Goal: Information Seeking & Learning: Learn about a topic

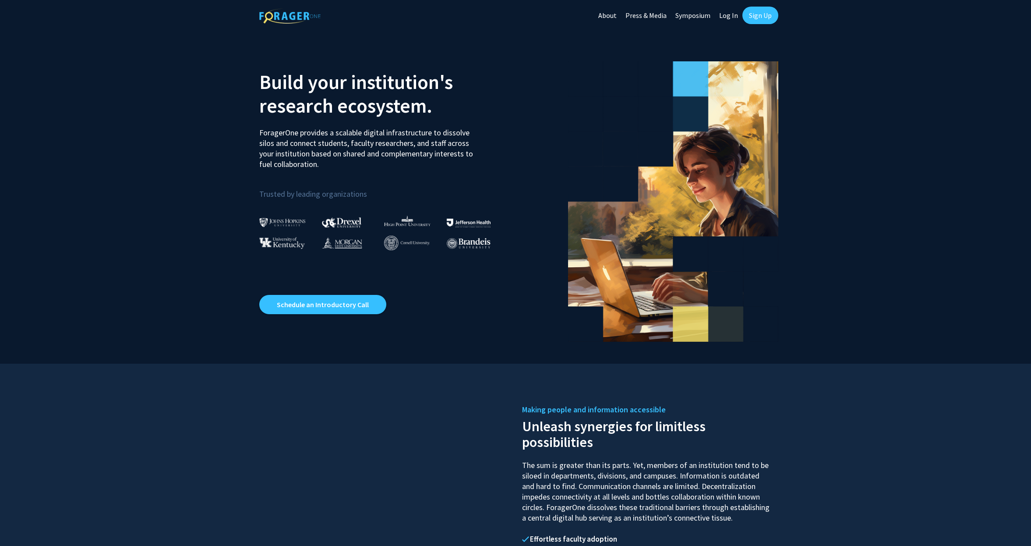
click at [728, 18] on link "Log In" at bounding box center [729, 15] width 28 height 31
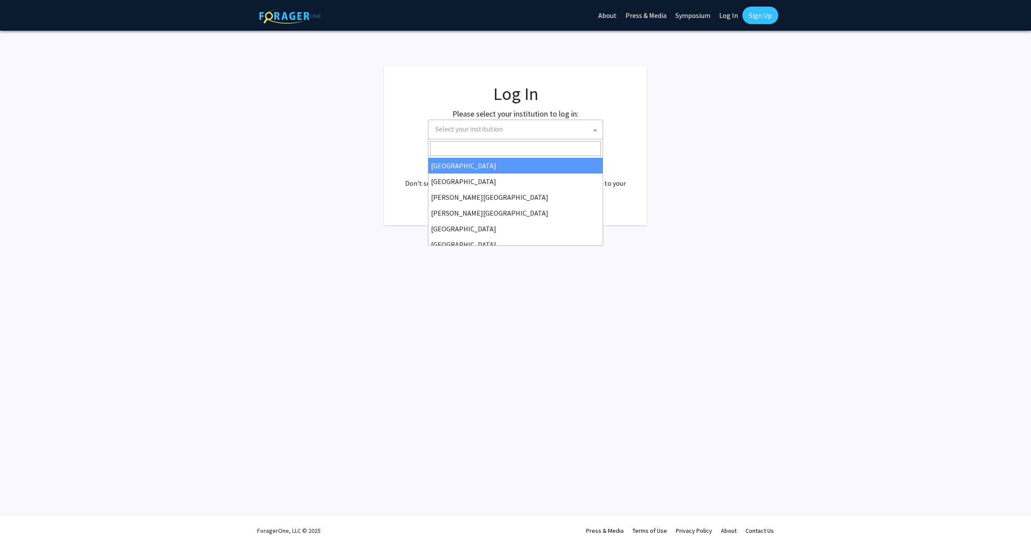
click at [509, 127] on span "Select your institution" at bounding box center [517, 129] width 171 height 18
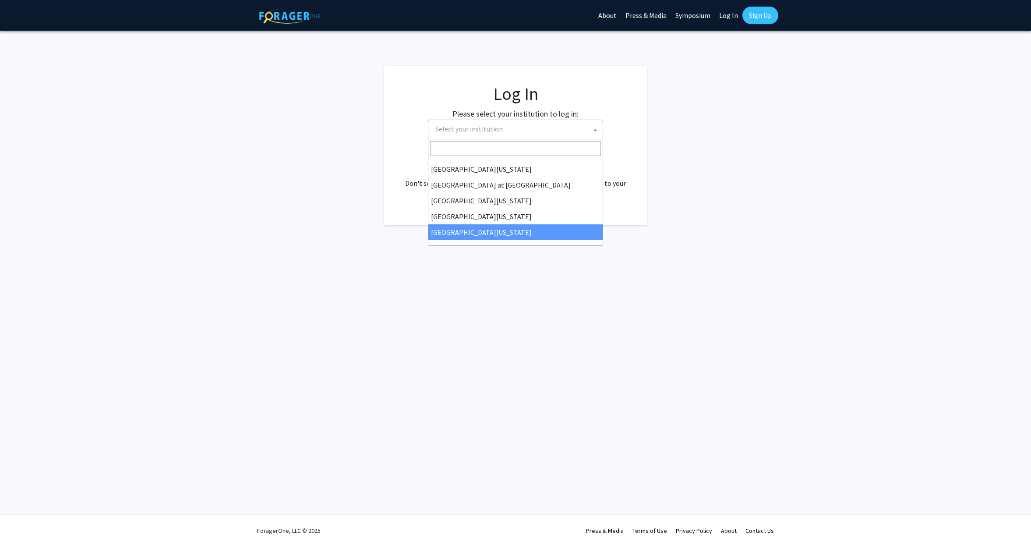
select select "33"
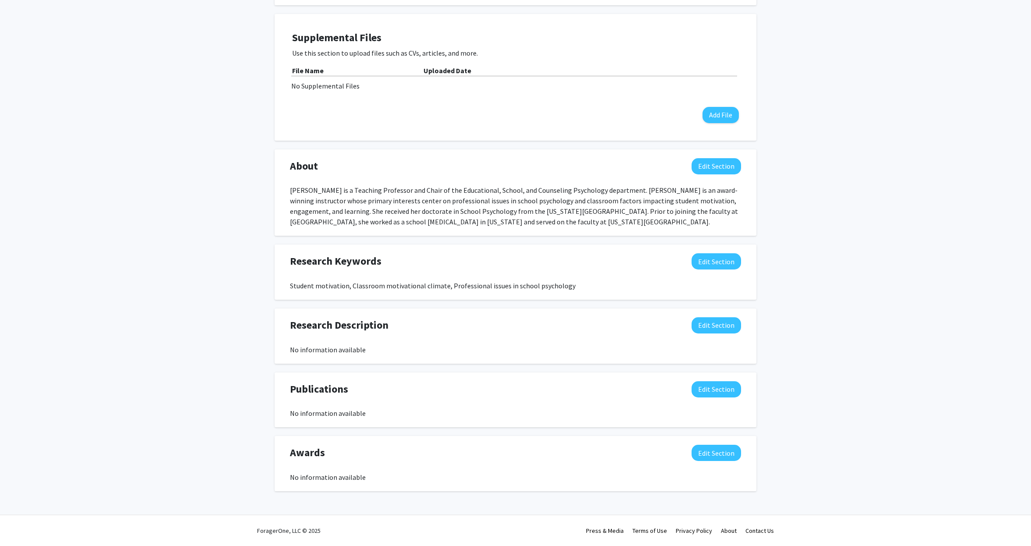
scroll to position [243, 0]
click at [725, 394] on button "Edit Section" at bounding box center [717, 389] width 50 height 16
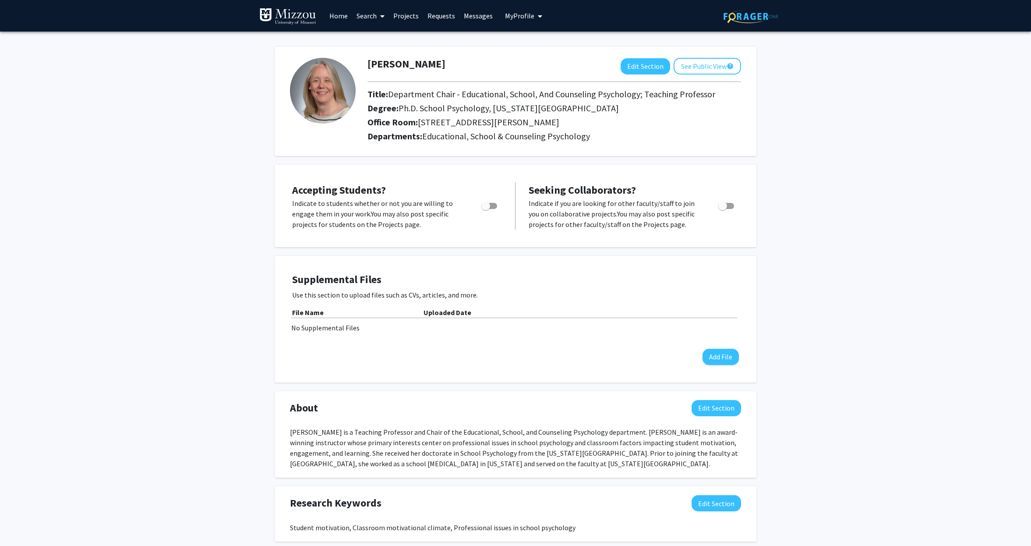
scroll to position [0, 0]
click at [406, 18] on link "Projects" at bounding box center [406, 15] width 34 height 31
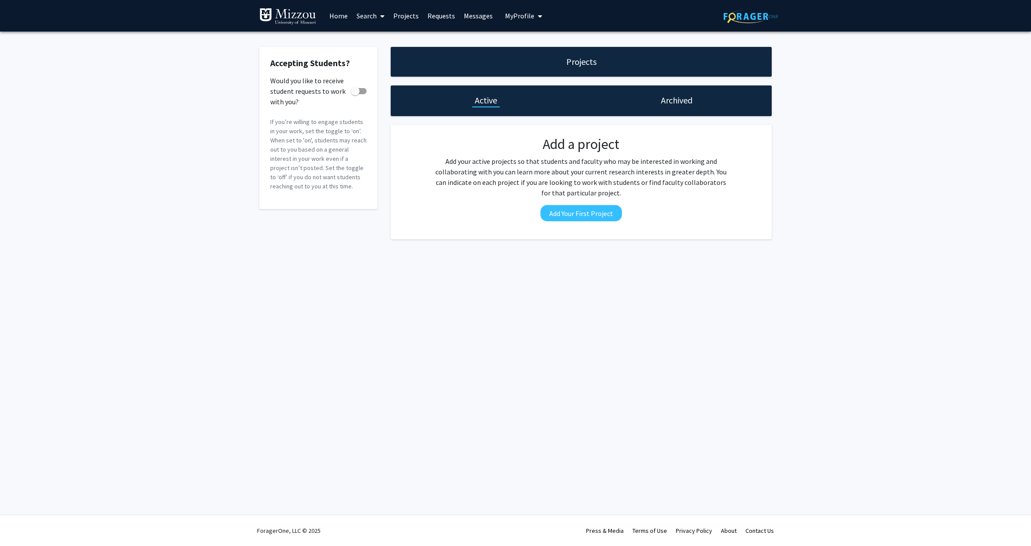
click at [438, 15] on link "Requests" at bounding box center [441, 15] width 36 height 31
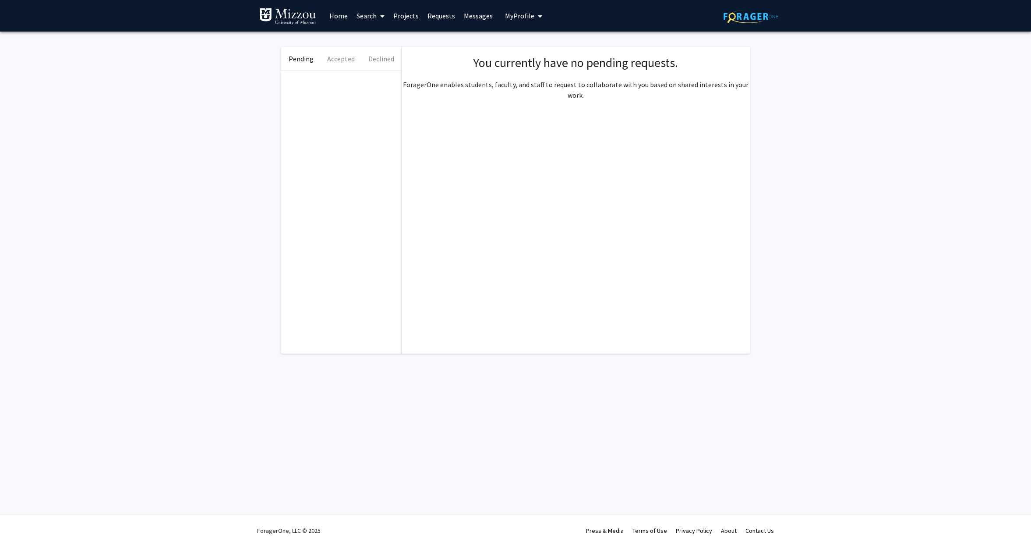
click at [480, 17] on link "Messages" at bounding box center [479, 15] width 38 height 31
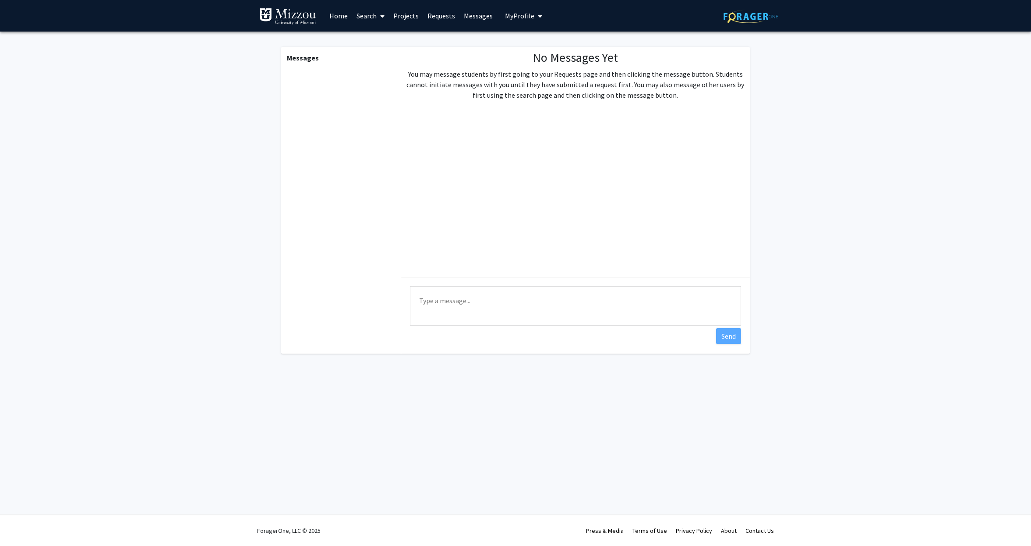
click at [366, 19] on link "Search" at bounding box center [370, 15] width 37 height 31
click at [374, 39] on span "Faculty/Staff" at bounding box center [384, 41] width 64 height 18
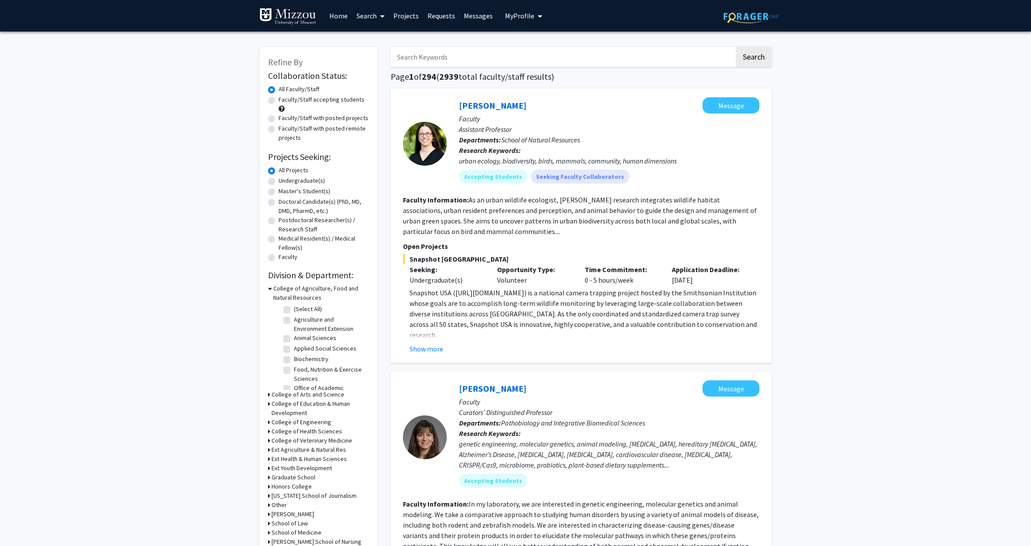
click at [470, 60] on input "Search Keywords" at bounding box center [563, 57] width 344 height 20
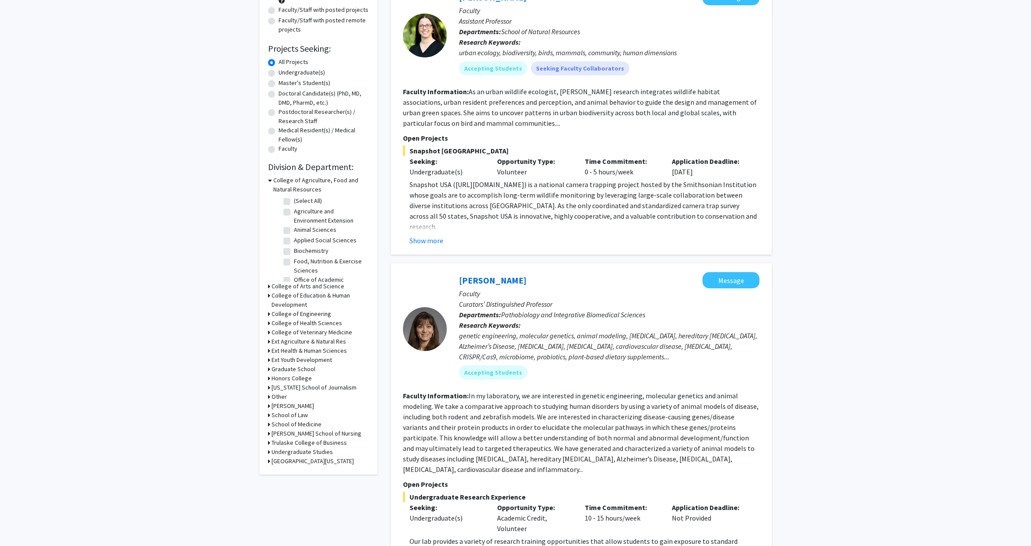
scroll to position [141, 0]
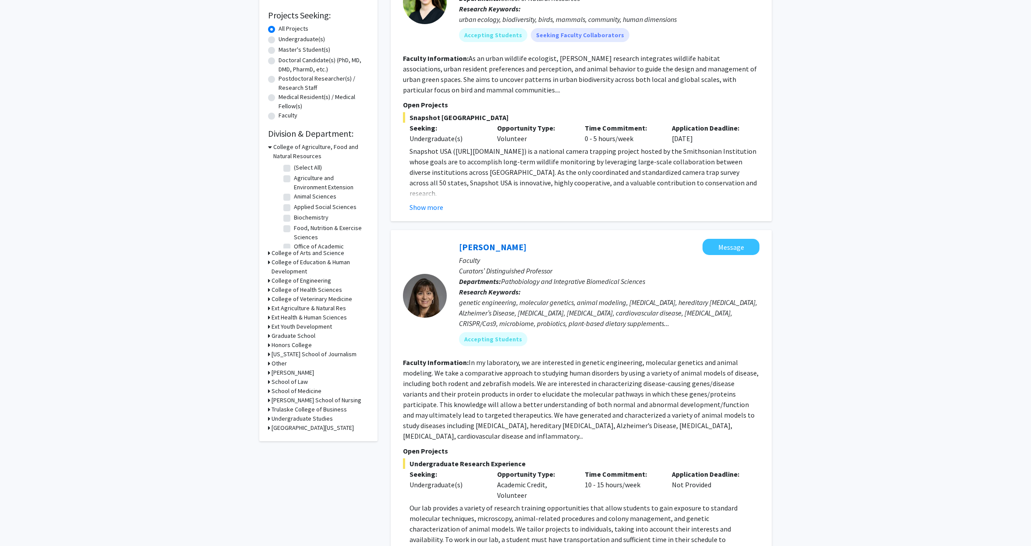
type input "lamb"
click at [279, 263] on h3 "College of Education & Human Development" at bounding box center [320, 267] width 97 height 18
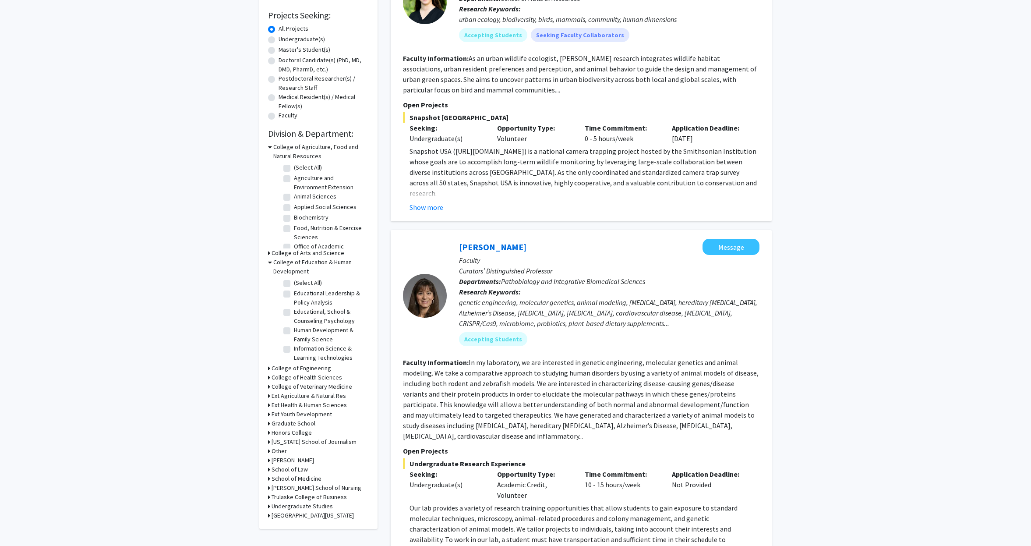
click at [294, 282] on label "(Select All)" at bounding box center [308, 282] width 28 height 9
click at [294, 282] on input "(Select All)" at bounding box center [297, 281] width 6 height 6
checkbox input "true"
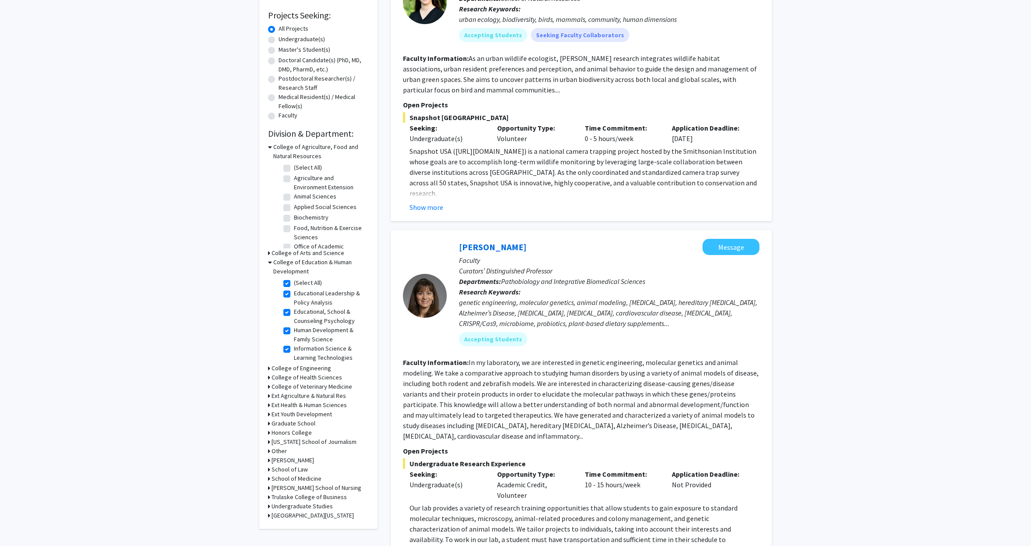
checkbox input "true"
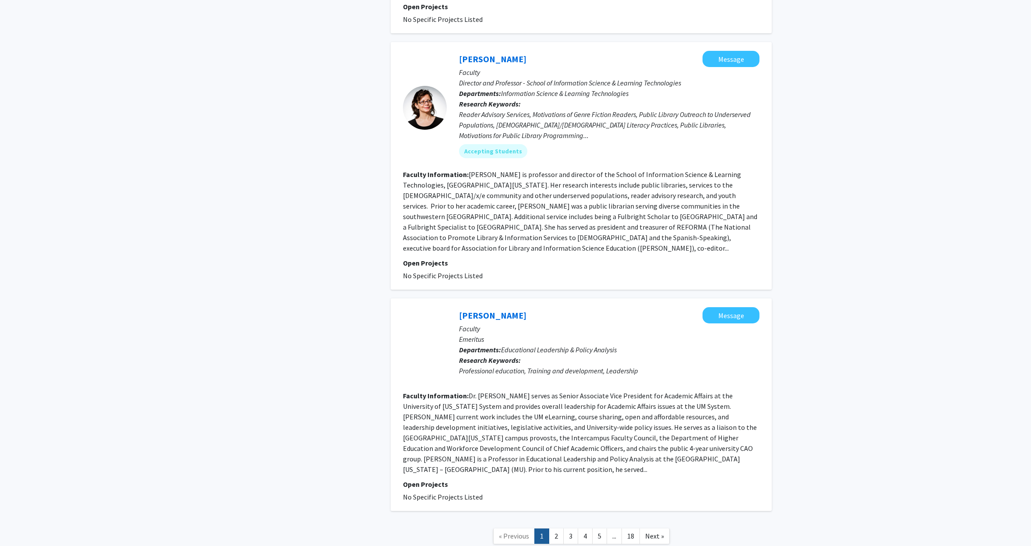
scroll to position [1938, 0]
click at [558, 529] on link "2" at bounding box center [556, 536] width 15 height 15
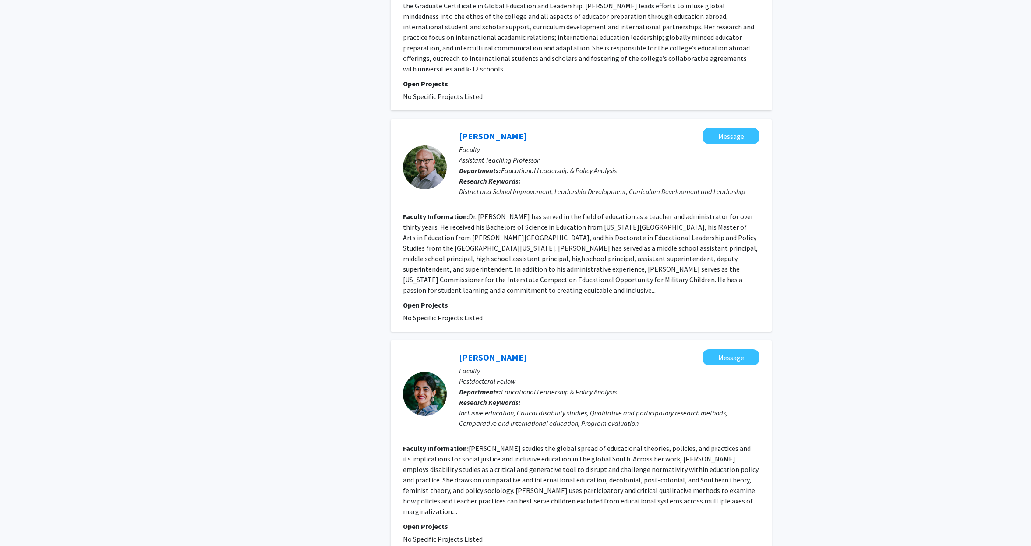
scroll to position [1728, 0]
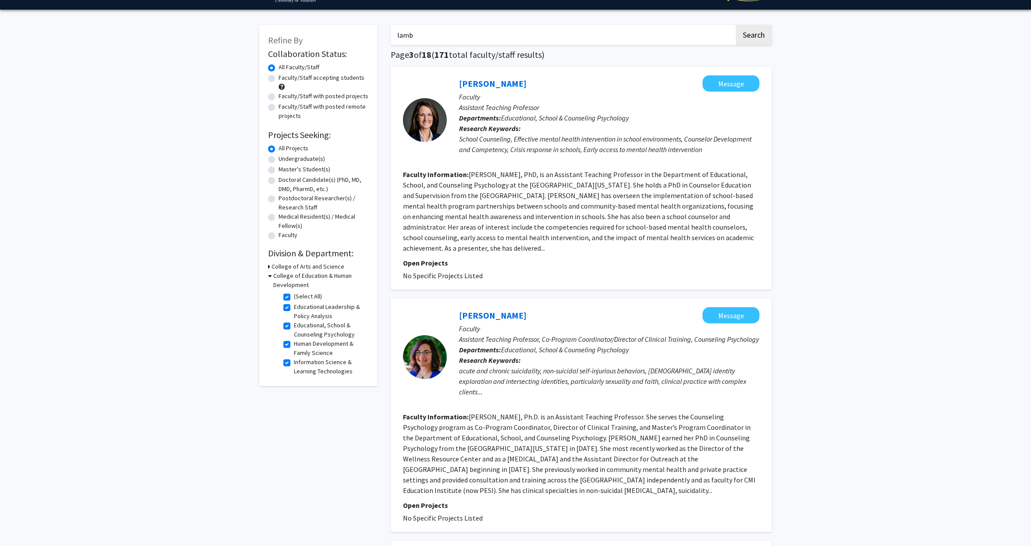
scroll to position [26, 0]
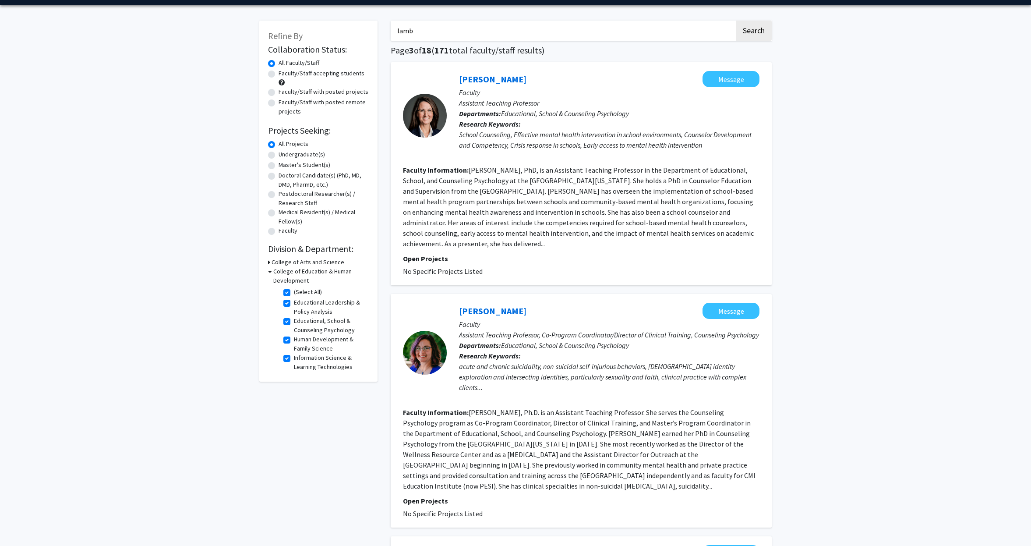
click at [294, 306] on label "Educational Leadership & Policy Analysis" at bounding box center [330, 307] width 73 height 18
click at [294, 304] on input "Educational Leadership & Policy Analysis" at bounding box center [297, 301] width 6 height 6
checkbox input "false"
checkbox input "true"
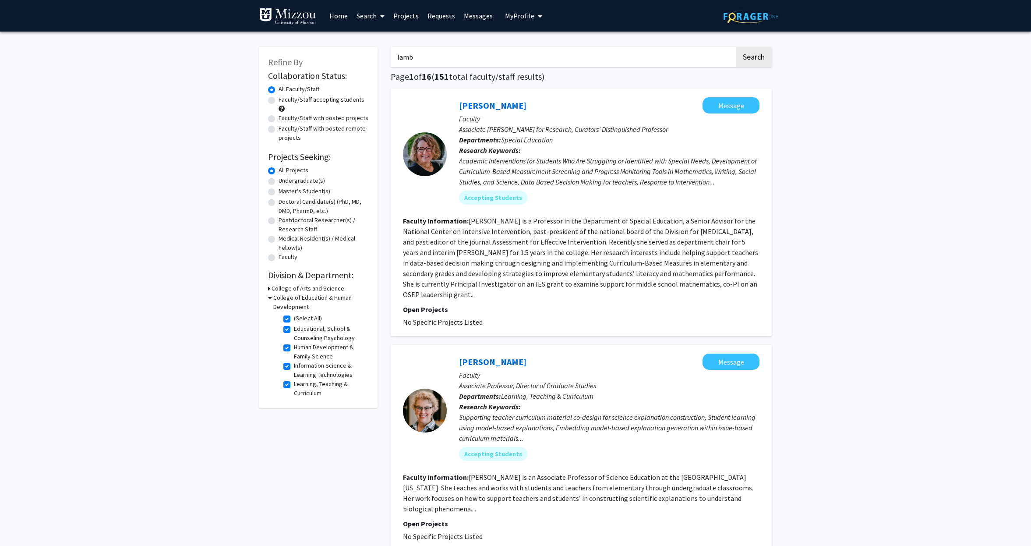
click at [294, 333] on label "Educational, School & Counseling Psychology" at bounding box center [330, 333] width 73 height 18
click at [294, 330] on input "Educational, School & Counseling Psychology" at bounding box center [297, 327] width 6 height 6
checkbox input "false"
checkbox input "true"
click at [294, 332] on label "Human Development & Family Science" at bounding box center [330, 333] width 73 height 18
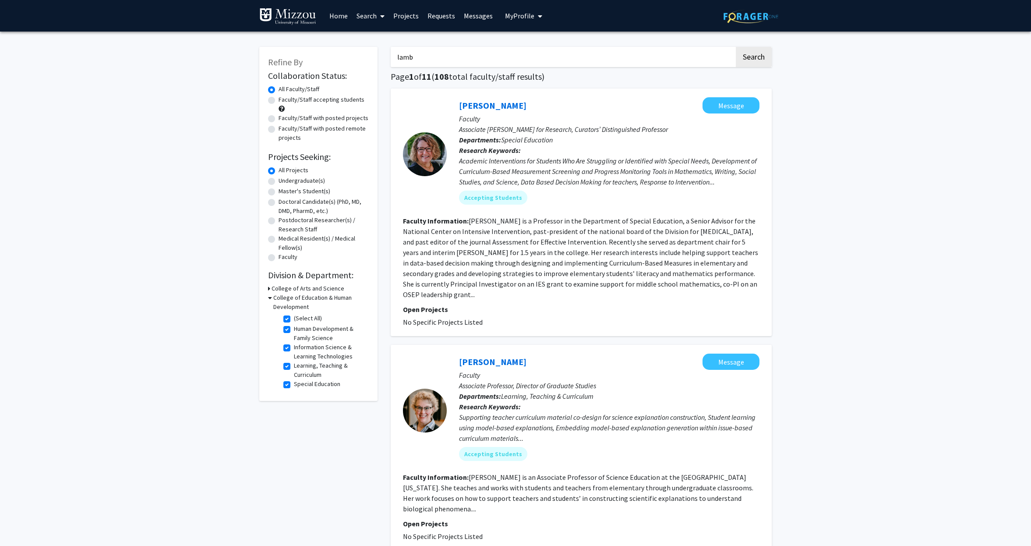
click at [294, 330] on input "Human Development & Family Science" at bounding box center [297, 327] width 6 height 6
checkbox input "false"
checkbox input "true"
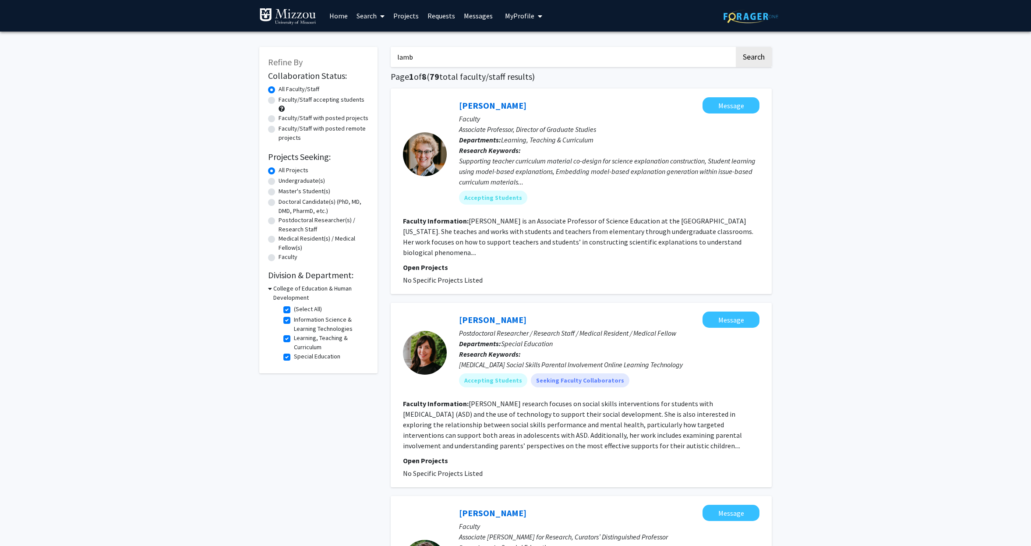
click at [294, 339] on label "Learning, Teaching & Curriculum" at bounding box center [330, 342] width 73 height 18
click at [294, 339] on input "Learning, Teaching & Curriculum" at bounding box center [297, 336] width 6 height 6
checkbox input "false"
checkbox input "true"
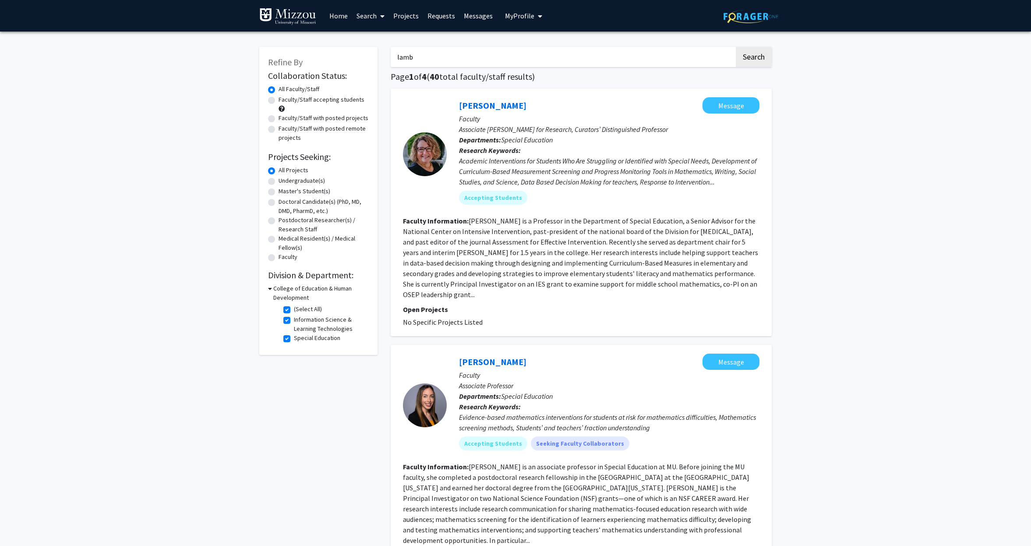
click at [294, 309] on label "(Select All)" at bounding box center [308, 308] width 28 height 9
click at [294, 309] on input "(Select All)" at bounding box center [297, 307] width 6 height 6
checkbox input "false"
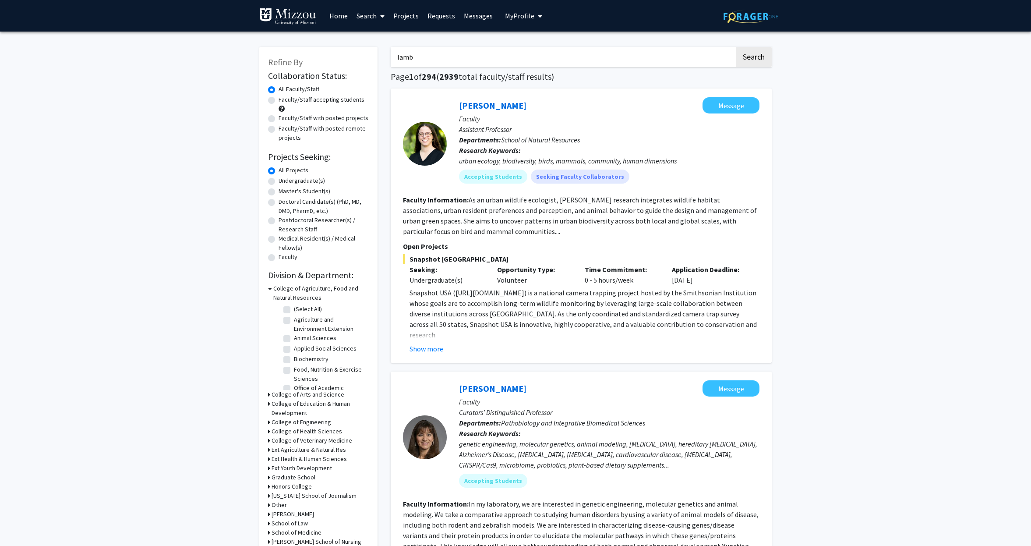
click at [271, 403] on div "College of Education & Human Development" at bounding box center [318, 408] width 101 height 18
click at [269, 404] on icon at bounding box center [269, 403] width 2 height 9
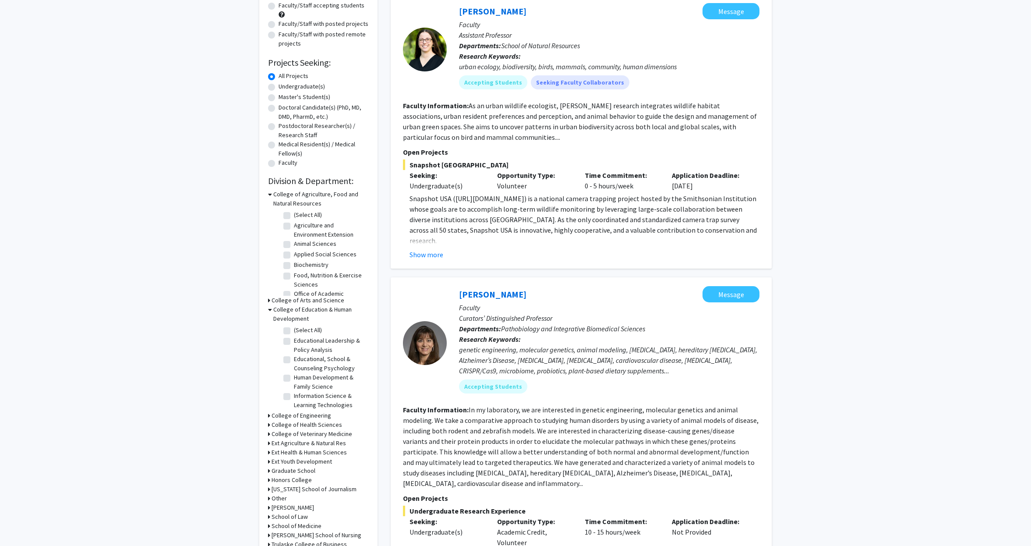
scroll to position [129, 0]
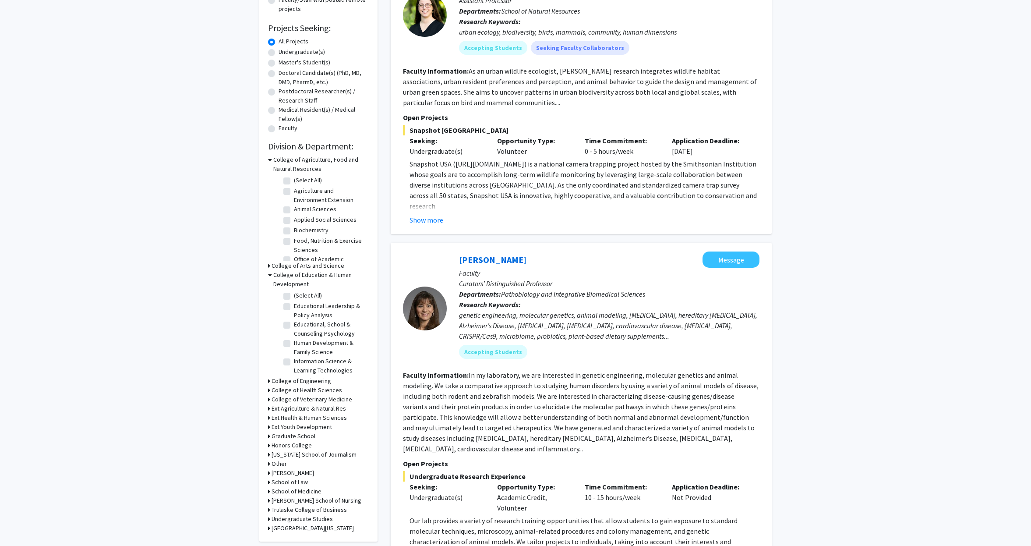
click at [294, 327] on label "Educational, School & Counseling Psychology" at bounding box center [330, 329] width 73 height 18
click at [294, 325] on input "Educational, School & Counseling Psychology" at bounding box center [297, 323] width 6 height 6
checkbox input "true"
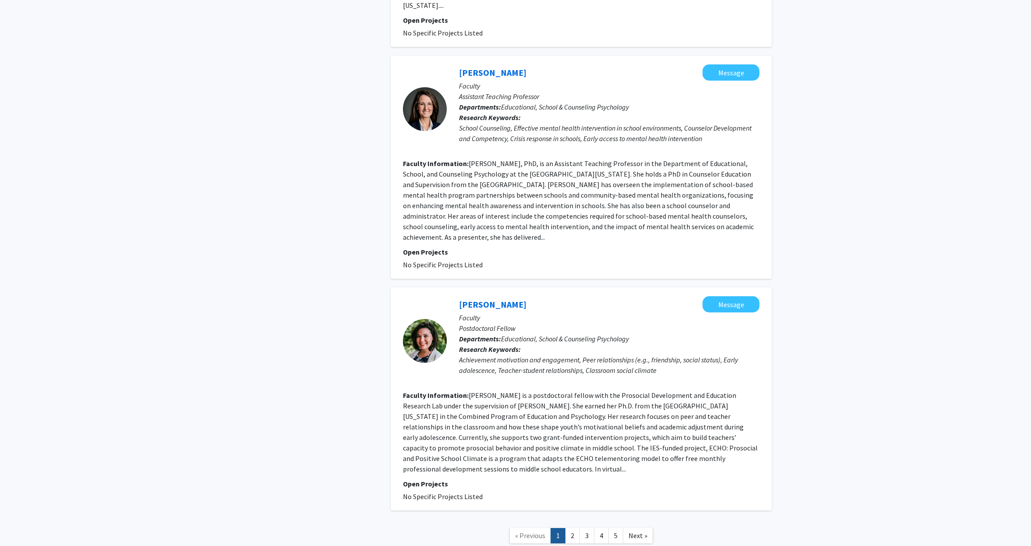
scroll to position [1728, 0]
click at [574, 529] on link "2" at bounding box center [572, 536] width 15 height 15
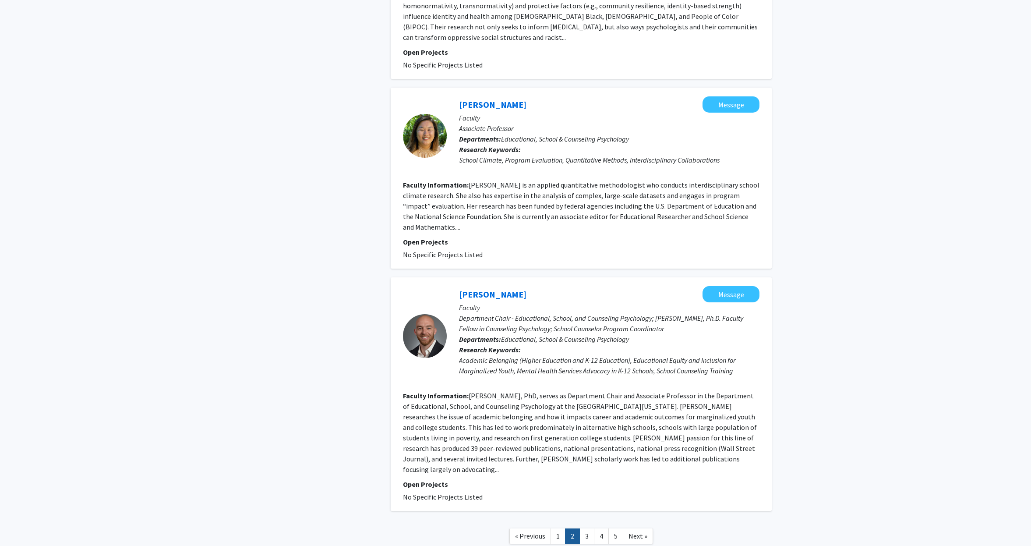
scroll to position [1781, 0]
click at [588, 529] on link "3" at bounding box center [587, 536] width 15 height 15
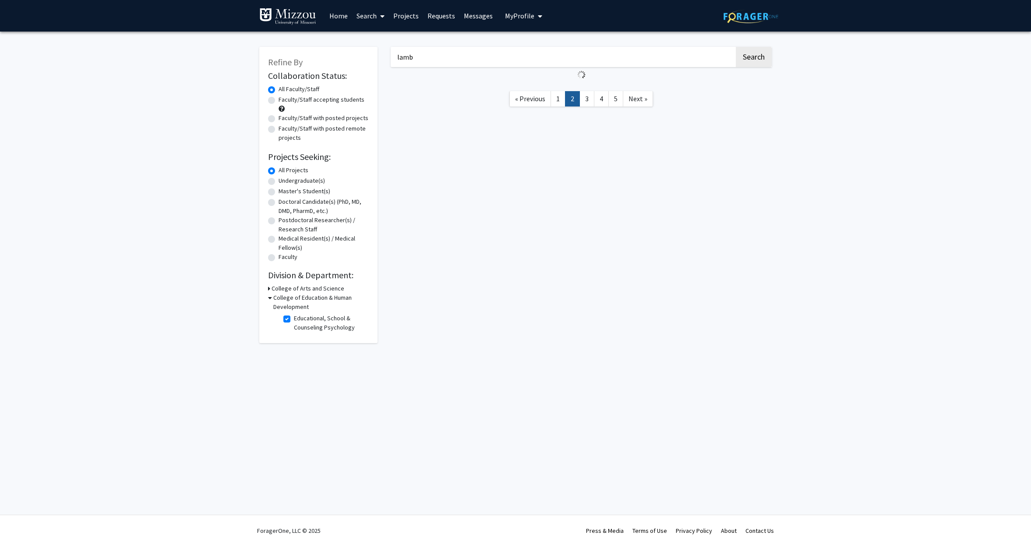
click at [588, 478] on div "Skip navigation Home Search Projects Requests Messages My Profile Cheryl Offutt…" at bounding box center [515, 273] width 1031 height 546
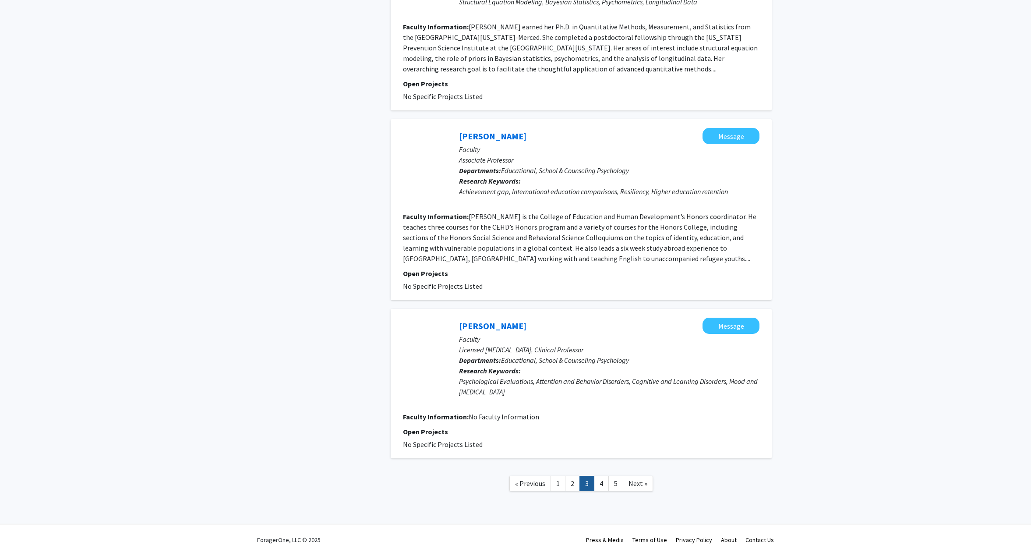
scroll to position [1381, 0]
click at [604, 478] on link "4" at bounding box center [601, 483] width 15 height 15
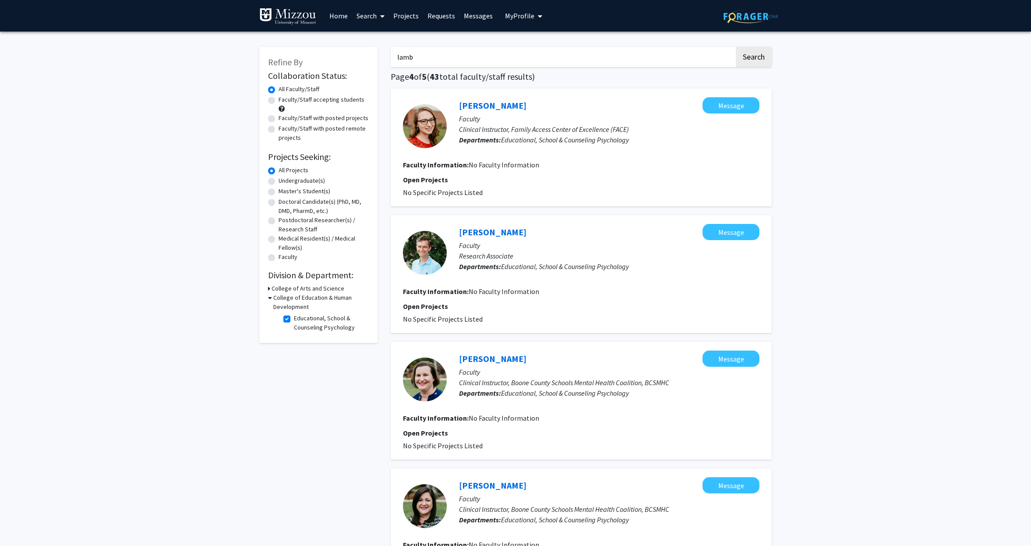
click at [279, 101] on label "Faculty/Staff accepting students" at bounding box center [322, 99] width 86 height 9
click at [279, 101] on input "Faculty/Staff accepting students" at bounding box center [282, 98] width 6 height 6
radio input "true"
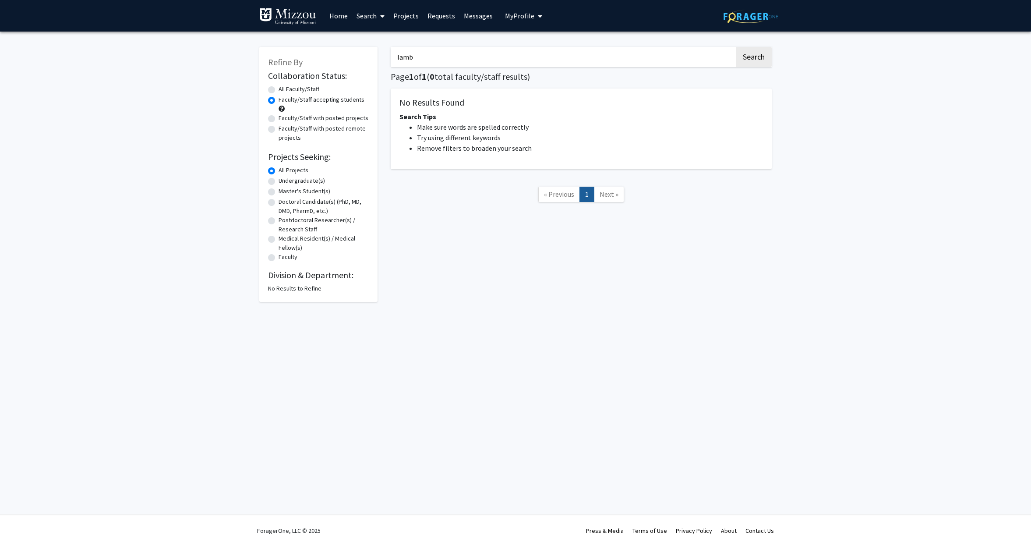
click at [279, 90] on label "All Faculty/Staff" at bounding box center [299, 89] width 41 height 9
click at [279, 90] on input "All Faculty/Staff" at bounding box center [282, 88] width 6 height 6
radio input "true"
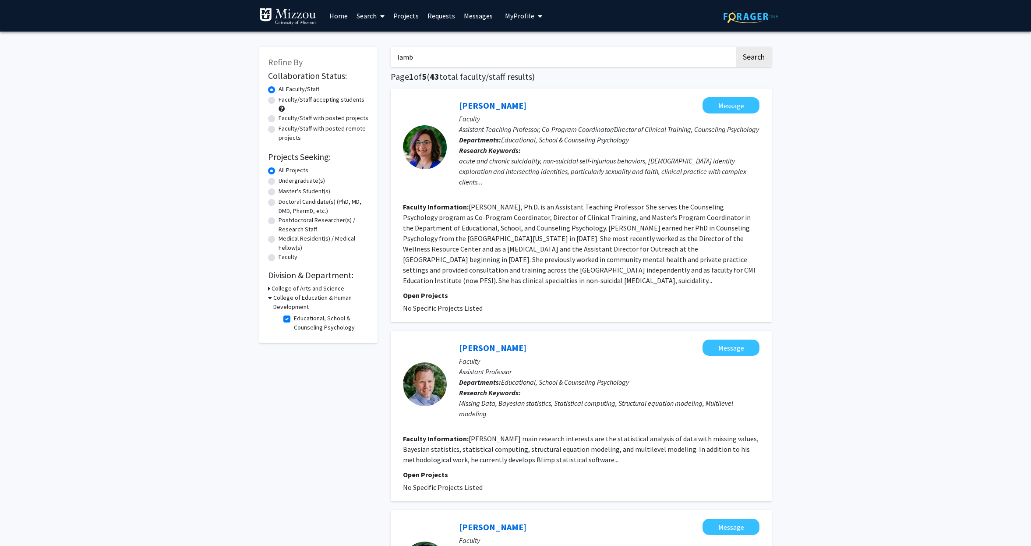
click at [519, 17] on span "My Profile" at bounding box center [519, 15] width 29 height 9
click at [554, 45] on span "Cheryl Offutt" at bounding box center [559, 41] width 53 height 10
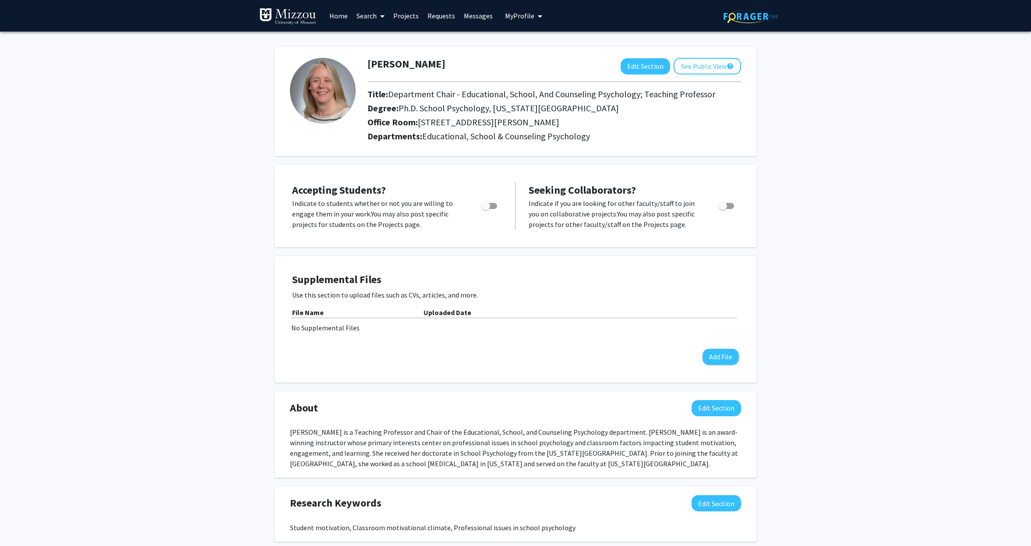
click at [403, 18] on link "Projects" at bounding box center [406, 15] width 34 height 31
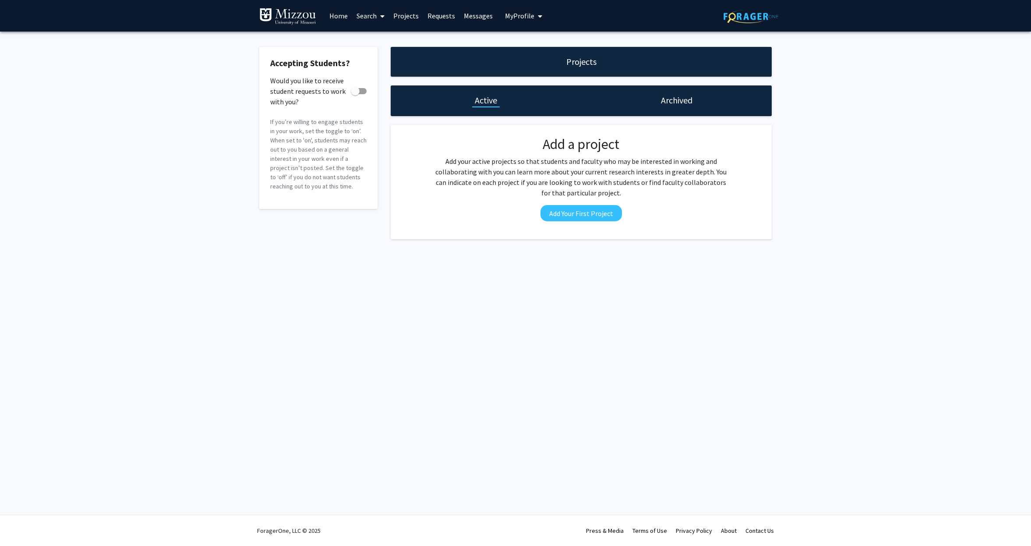
click at [362, 93] on span at bounding box center [359, 91] width 16 height 6
click at [355, 94] on input "Would you like to receive student requests to work with you?" at bounding box center [355, 94] width 0 height 0
click at [354, 93] on span at bounding box center [359, 91] width 16 height 6
click at [355, 94] on input "Would you like to receive student requests to work with you?" at bounding box center [355, 94] width 0 height 0
checkbox input "false"
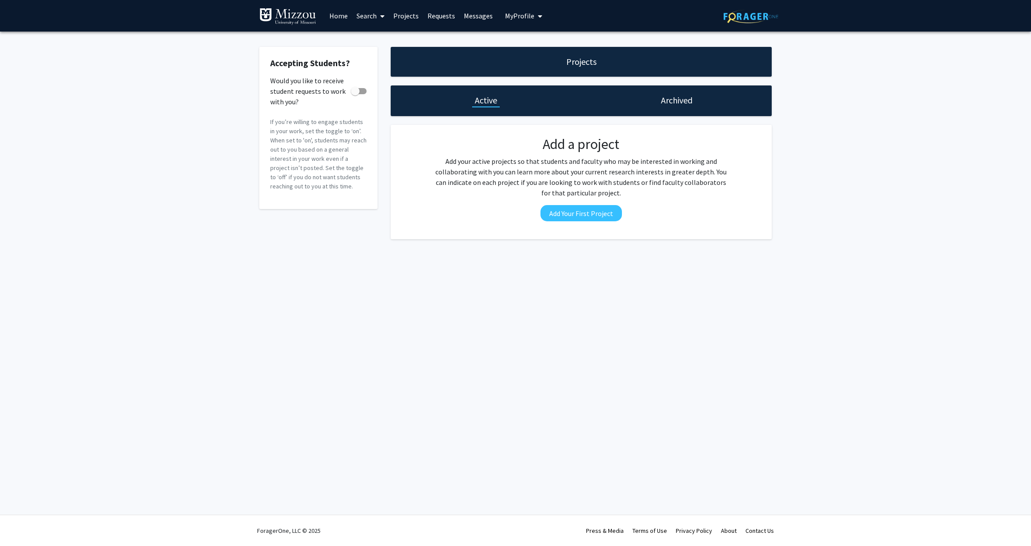
click at [682, 103] on h1 "Archived" at bounding box center [677, 100] width 32 height 12
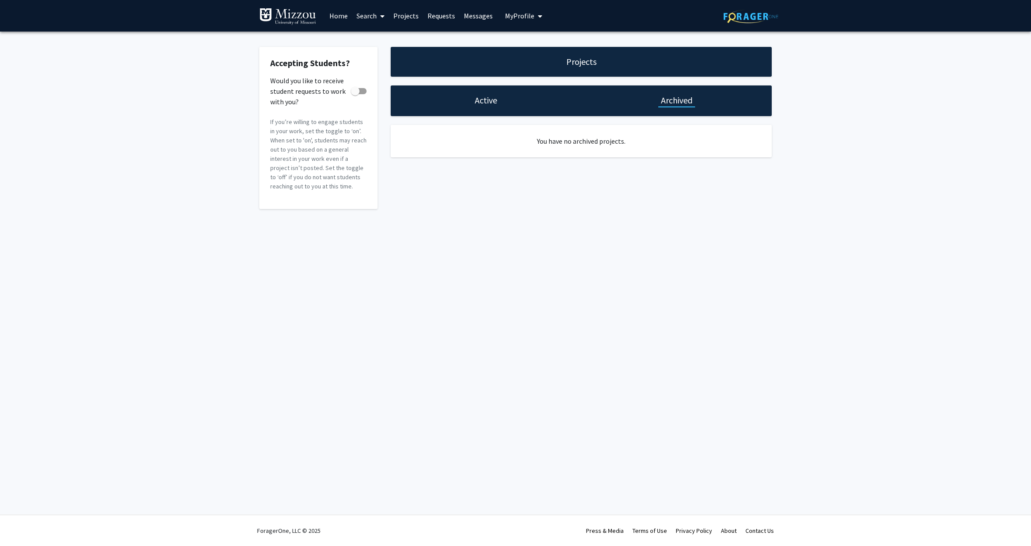
click at [488, 105] on h1 "Active" at bounding box center [486, 100] width 22 height 12
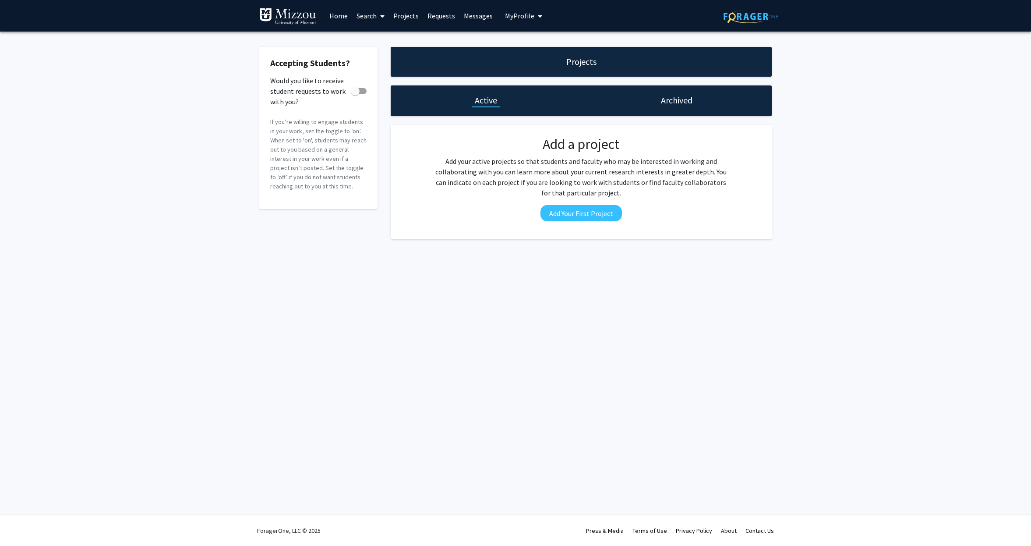
click at [368, 18] on link "Search" at bounding box center [370, 15] width 37 height 31
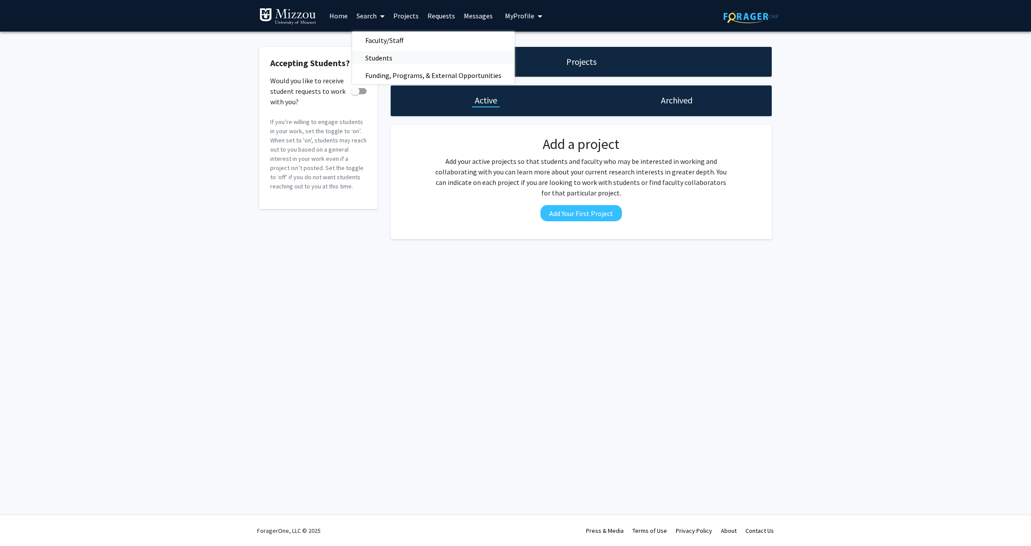
click at [400, 61] on span "Students" at bounding box center [378, 58] width 53 height 18
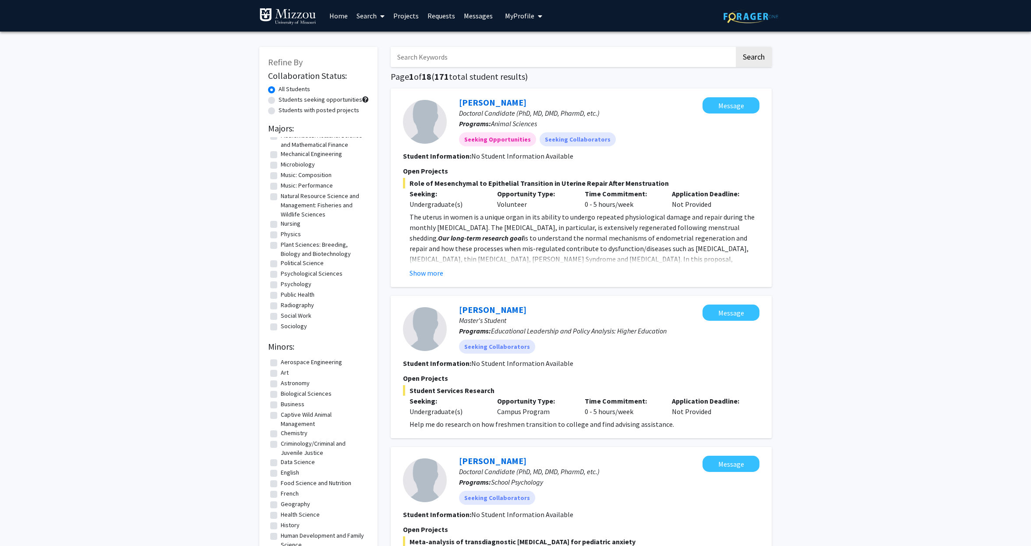
scroll to position [334, 0]
click at [281, 286] on label "Psychology" at bounding box center [296, 283] width 31 height 9
click at [281, 285] on input "Psychology" at bounding box center [284, 282] width 6 height 6
checkbox input "true"
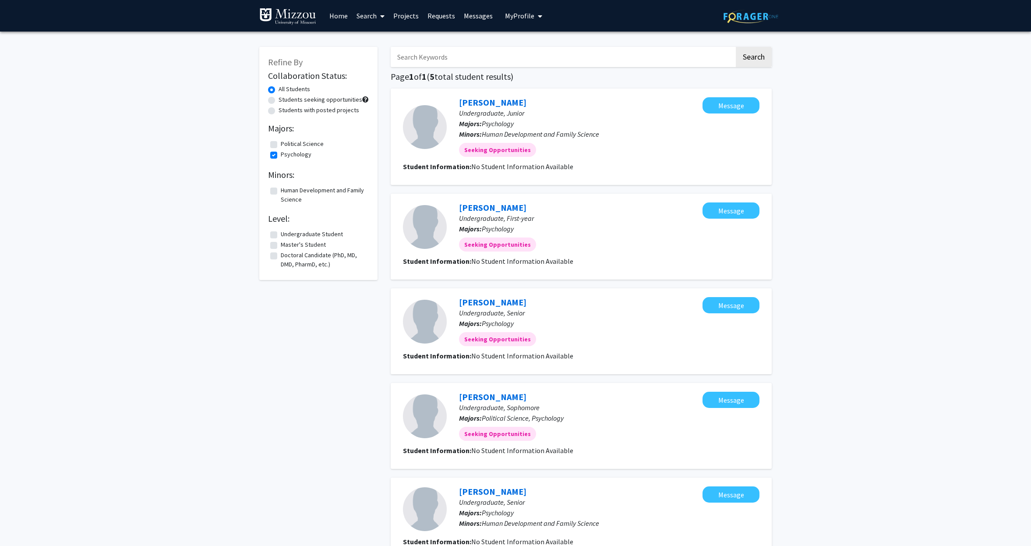
click at [275, 103] on div "Students seeking opportunities" at bounding box center [318, 100] width 101 height 11
click at [279, 101] on label "Students seeking opportunities" at bounding box center [321, 99] width 84 height 9
click at [279, 101] on input "Students seeking opportunities" at bounding box center [282, 98] width 6 height 6
radio input "true"
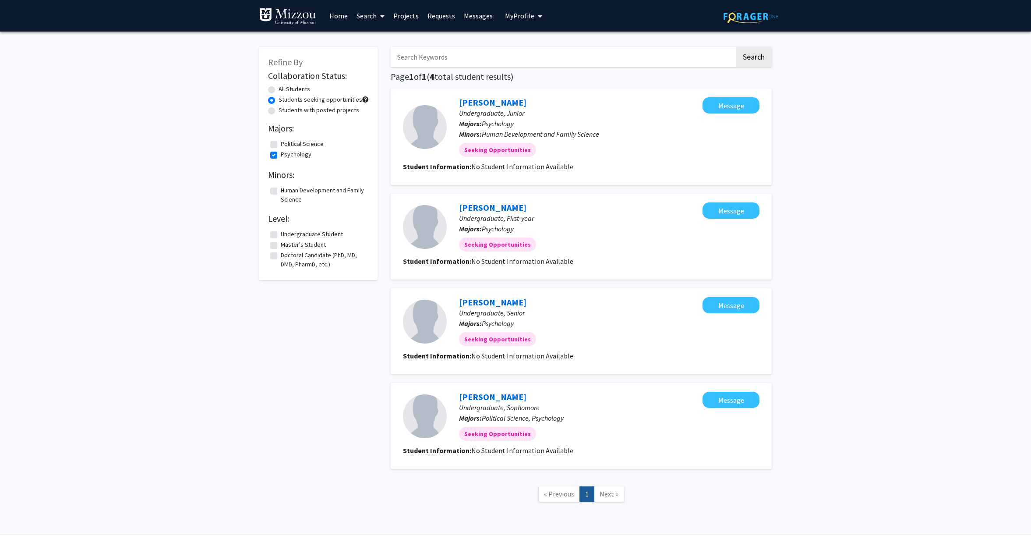
click at [304, 259] on label "Doctoral Candidate (PhD, MD, DMD, PharmD, etc.)" at bounding box center [324, 260] width 86 height 18
click at [287, 256] on input "Doctoral Candidate (PhD, MD, DMD, PharmD, etc.)" at bounding box center [284, 254] width 6 height 6
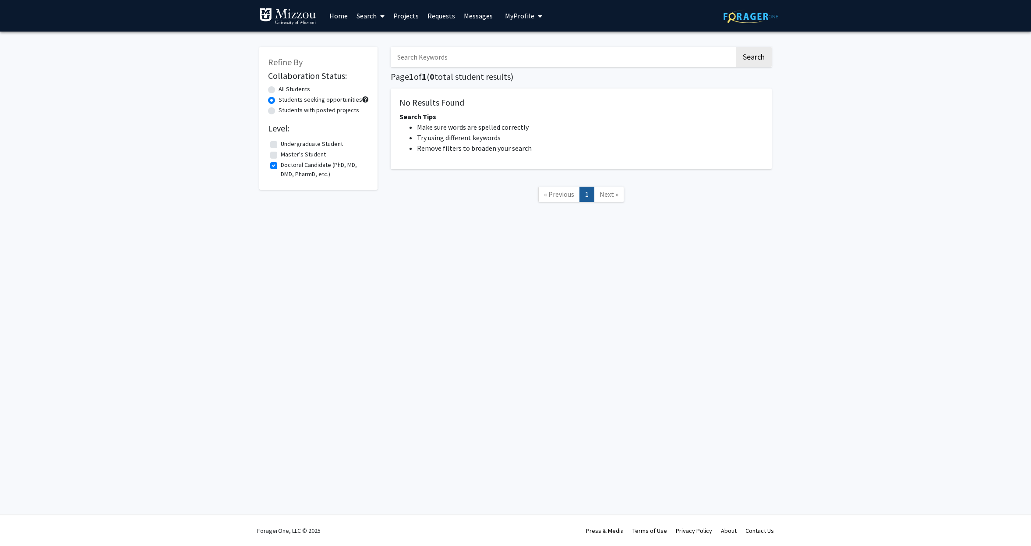
click at [281, 167] on label "Doctoral Candidate (PhD, MD, DMD, PharmD, etc.)" at bounding box center [324, 169] width 86 height 18
click at [281, 166] on input "Doctoral Candidate (PhD, MD, DMD, PharmD, etc.)" at bounding box center [284, 163] width 6 height 6
checkbox input "false"
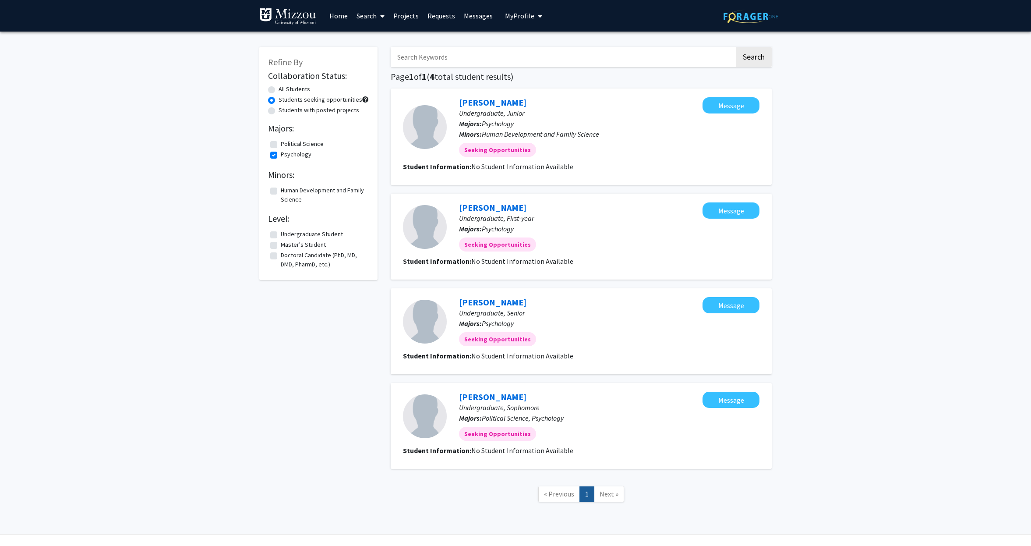
click at [281, 193] on label "Human Development and Family Science" at bounding box center [324, 195] width 86 height 18
click at [281, 191] on input "Human Development and Family Science" at bounding box center [284, 189] width 6 height 6
checkbox input "true"
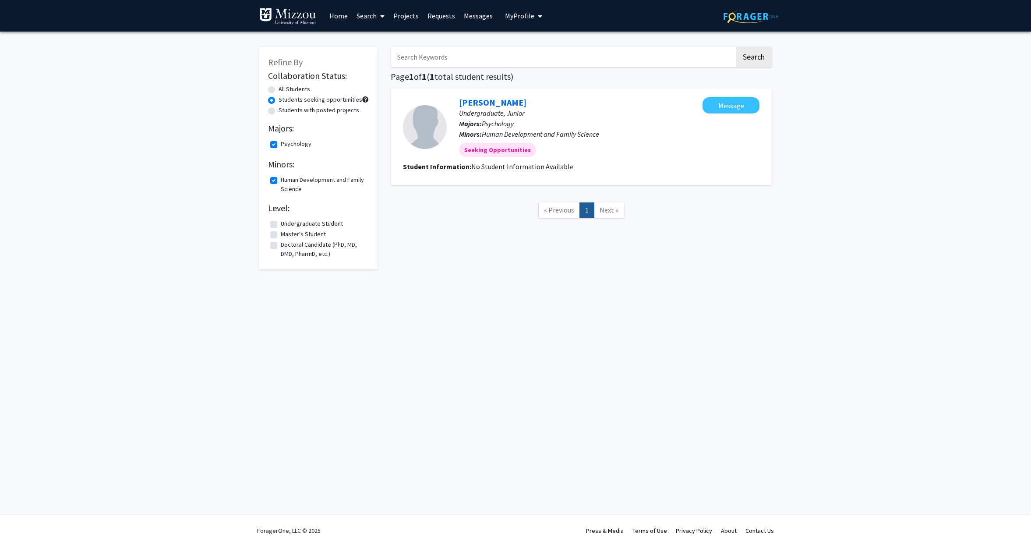
click at [281, 180] on label "Human Development and Family Science" at bounding box center [324, 184] width 86 height 18
click at [281, 180] on input "Human Development and Family Science" at bounding box center [284, 178] width 6 height 6
checkbox input "false"
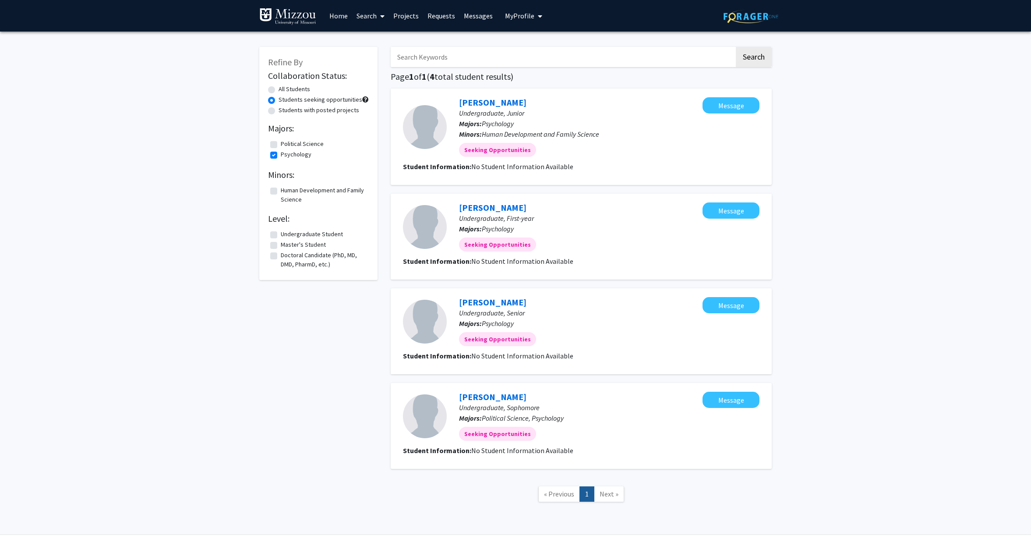
click at [281, 156] on label "Psychology" at bounding box center [296, 154] width 31 height 9
click at [281, 156] on input "Psychology" at bounding box center [284, 153] width 6 height 6
checkbox input "false"
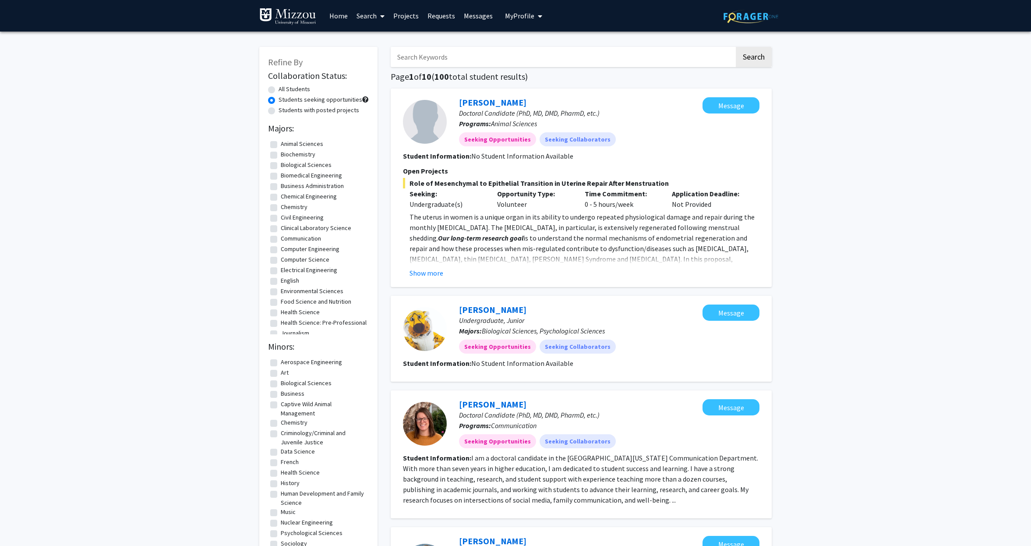
click at [279, 92] on label "All Students" at bounding box center [295, 89] width 32 height 9
click at [279, 90] on input "All Students" at bounding box center [282, 88] width 6 height 6
radio input "true"
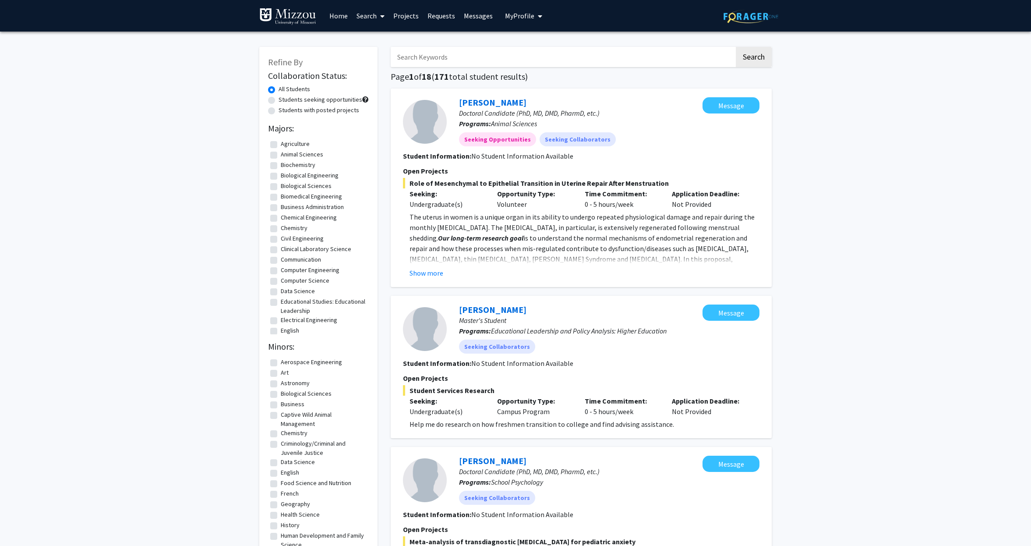
click at [431, 61] on input "Search Keywords" at bounding box center [563, 57] width 344 height 20
click at [749, 64] on button "Search" at bounding box center [754, 57] width 36 height 20
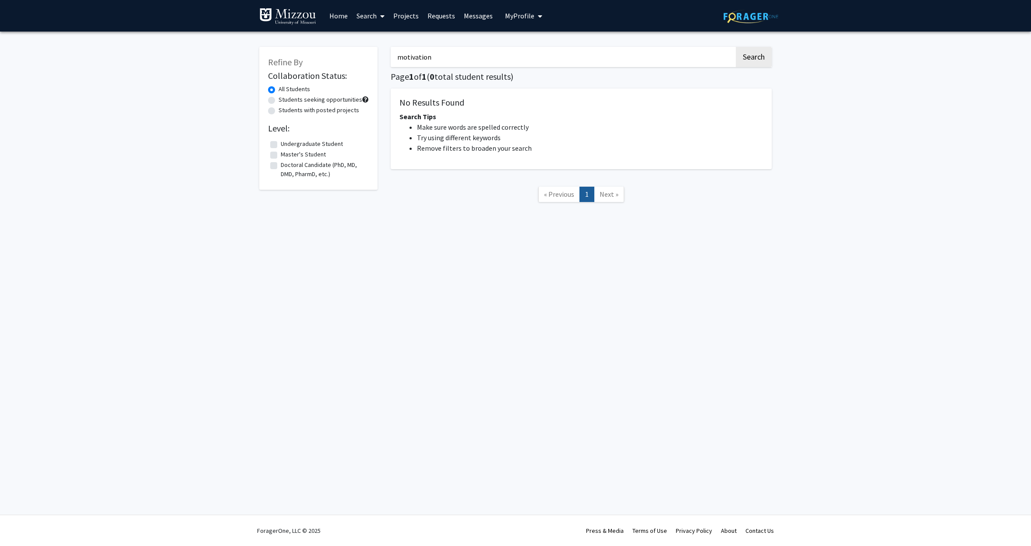
drag, startPoint x: 468, startPoint y: 64, endPoint x: 371, endPoint y: 54, distance: 97.3
click at [371, 54] on div "Refine By Collaboration Status: All Students Students seeking opportunities Stu…" at bounding box center [516, 129] width 526 height 182
type input "psychology"
click at [753, 58] on button "Search" at bounding box center [754, 57] width 36 height 20
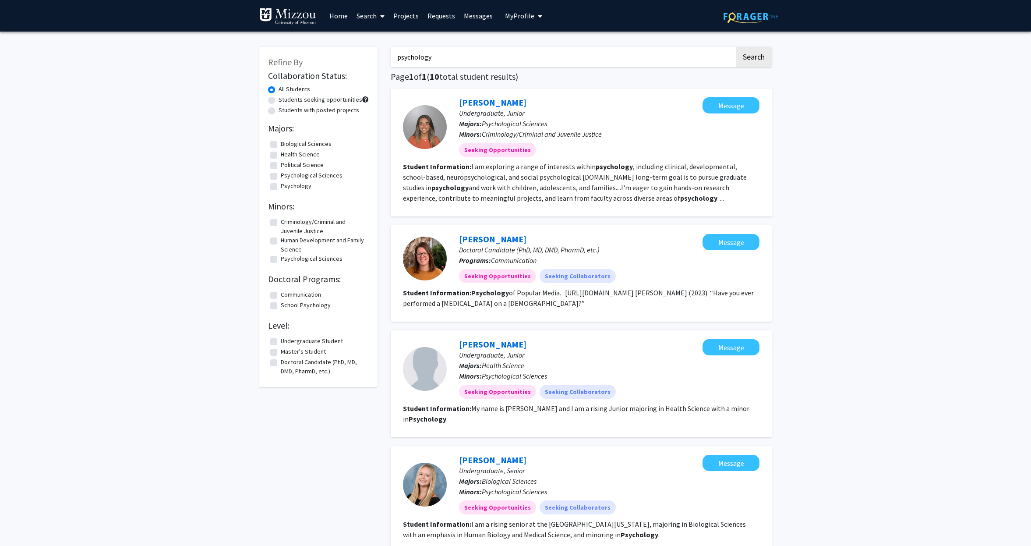
click at [707, 209] on div "Payton Feyad Undergraduate, Junior Majors: Psychological Sciences Minors: Crimi…" at bounding box center [581, 152] width 381 height 128
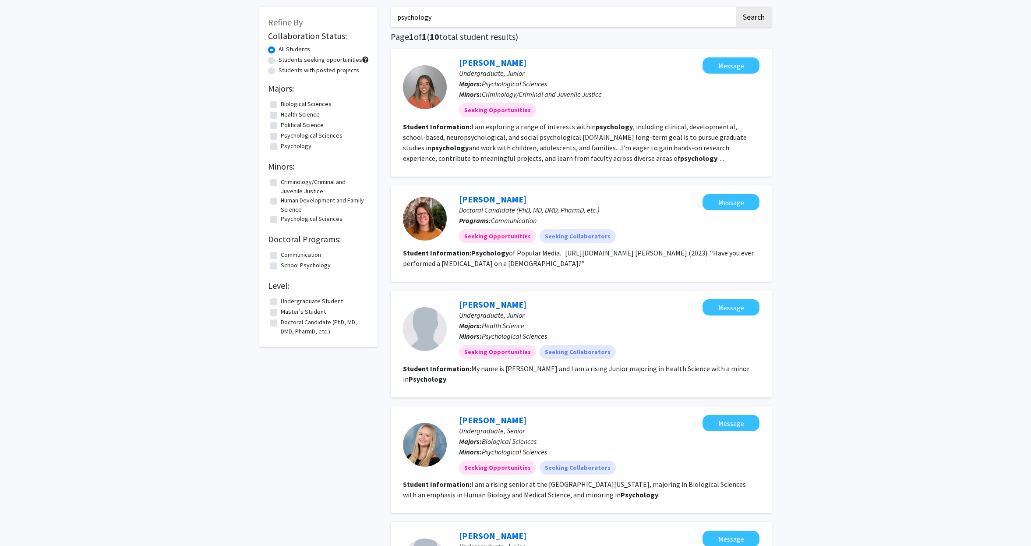
scroll to position [38, 0]
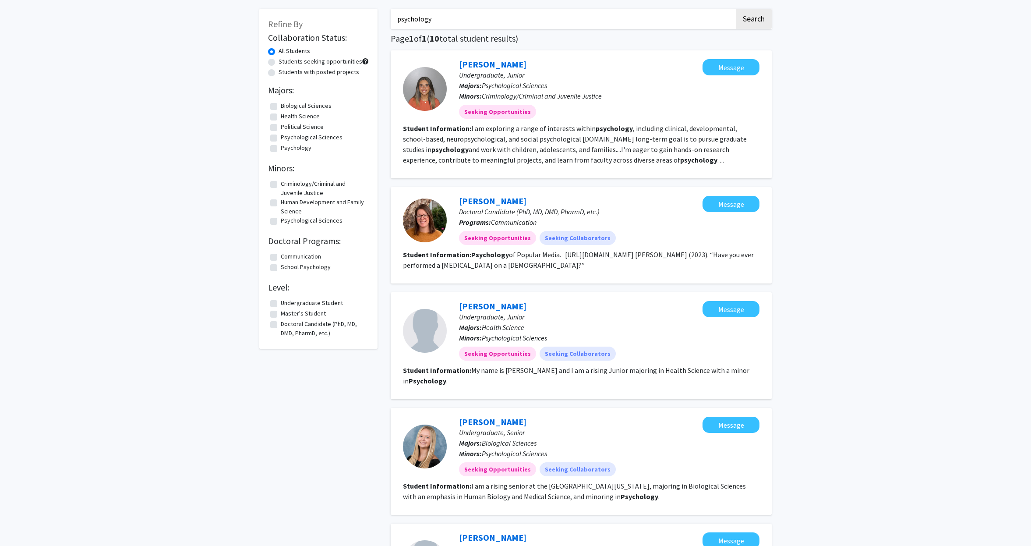
click at [281, 305] on label "Undergraduate Student" at bounding box center [312, 302] width 62 height 9
click at [281, 304] on input "Undergraduate Student" at bounding box center [284, 301] width 6 height 6
checkbox input "true"
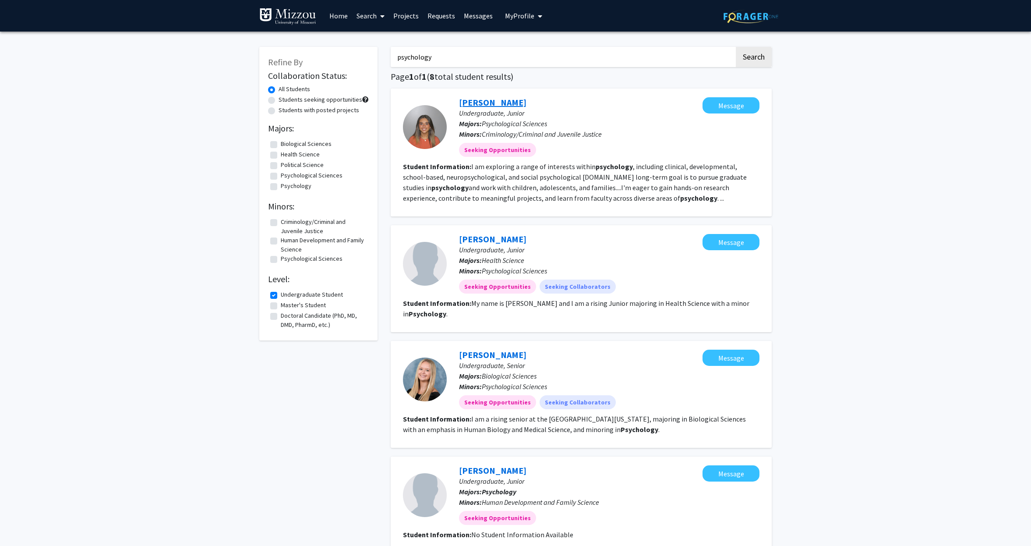
click at [488, 105] on link "Payton Feyad" at bounding box center [492, 102] width 67 height 11
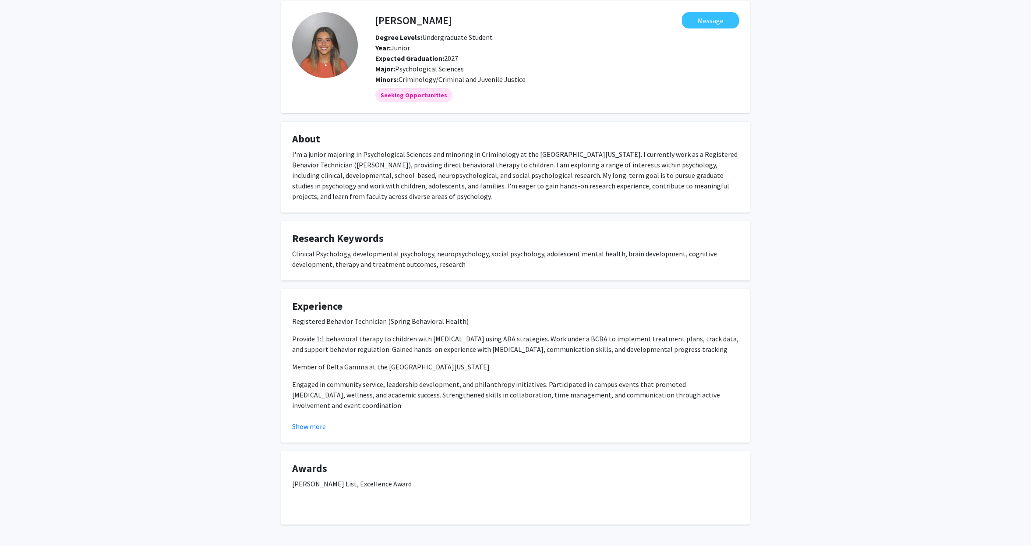
scroll to position [37, 0]
